Goal: Task Accomplishment & Management: Use online tool/utility

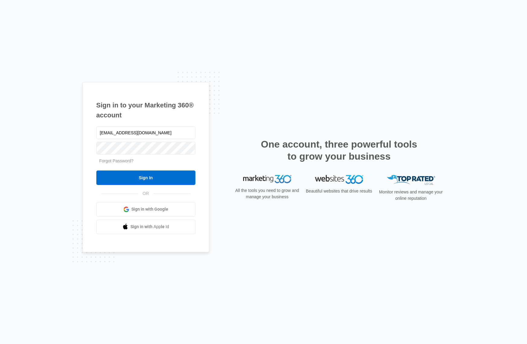
type input "[EMAIL_ADDRESS][DOMAIN_NAME]"
click at [181, 184] on input "Sign In" at bounding box center [145, 178] width 99 height 14
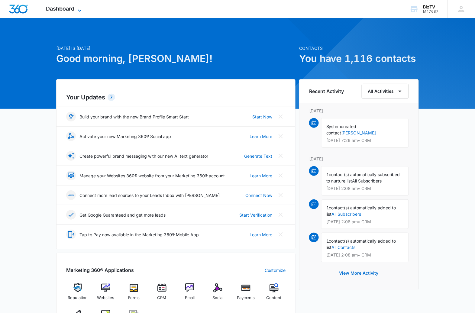
click at [74, 9] on span "Dashboard" at bounding box center [60, 8] width 28 height 6
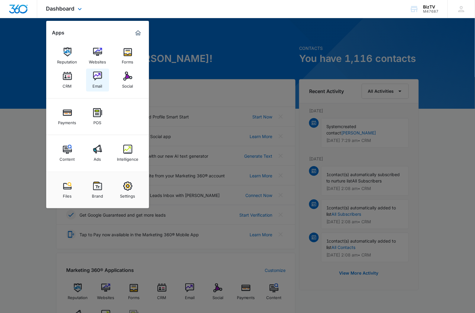
click at [97, 77] on img at bounding box center [97, 76] width 9 height 9
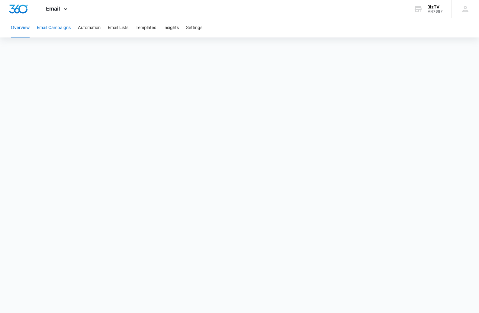
click at [52, 29] on button "Email Campaigns" at bounding box center [54, 27] width 34 height 19
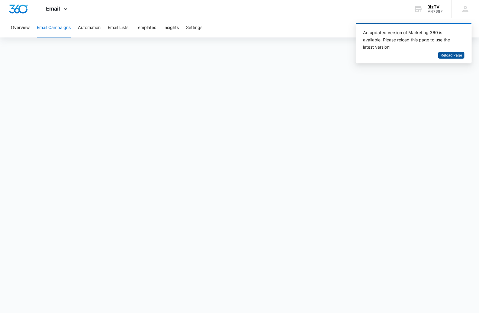
click at [451, 55] on span "Reload Page" at bounding box center [451, 56] width 21 height 6
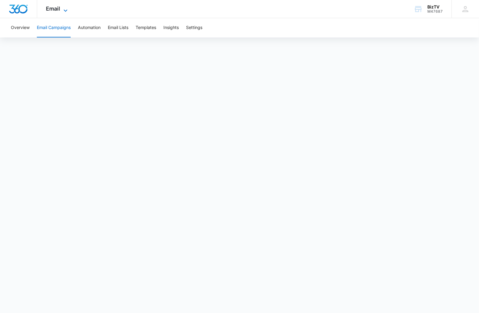
click at [64, 11] on icon at bounding box center [65, 10] width 7 height 7
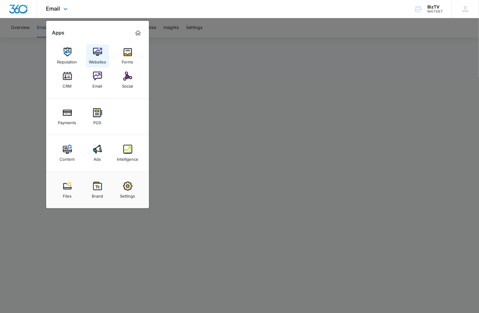
click at [97, 52] on img at bounding box center [97, 51] width 9 height 9
